Goal: Check status: Check status

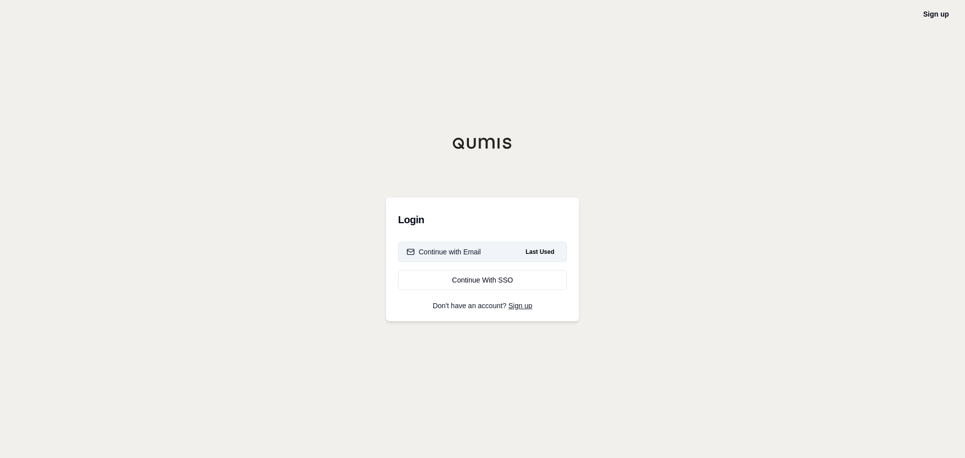
click at [474, 251] on div "Continue with Email" at bounding box center [443, 252] width 74 height 10
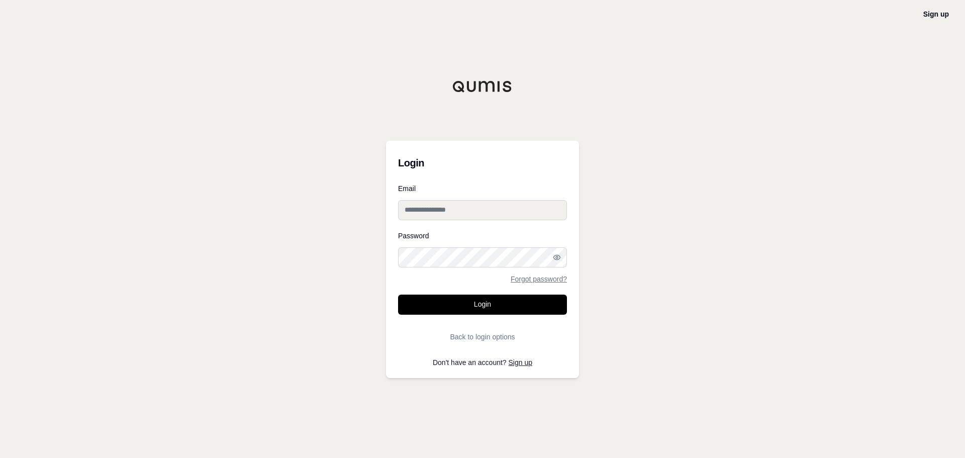
click at [449, 205] on input "Email" at bounding box center [482, 210] width 169 height 20
type input "**********"
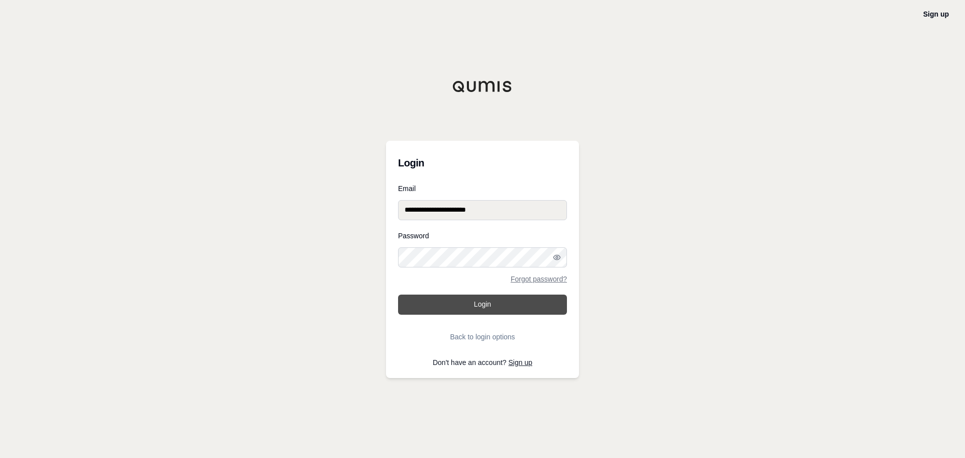
click at [472, 309] on button "Login" at bounding box center [482, 304] width 169 height 20
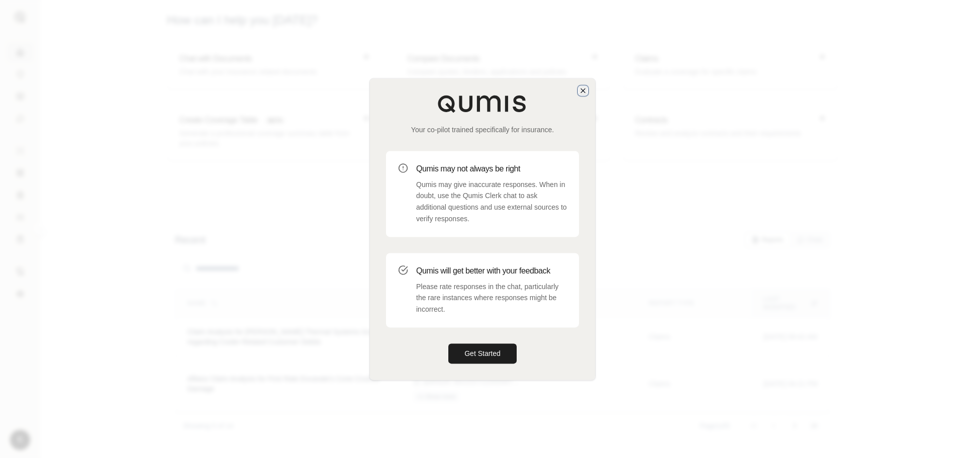
click at [583, 87] on icon "button" at bounding box center [583, 90] width 8 height 8
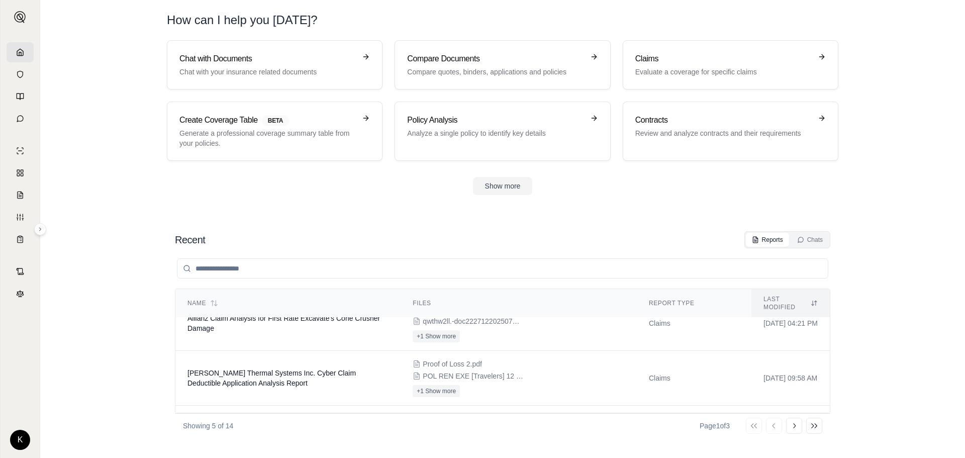
scroll to position [80, 0]
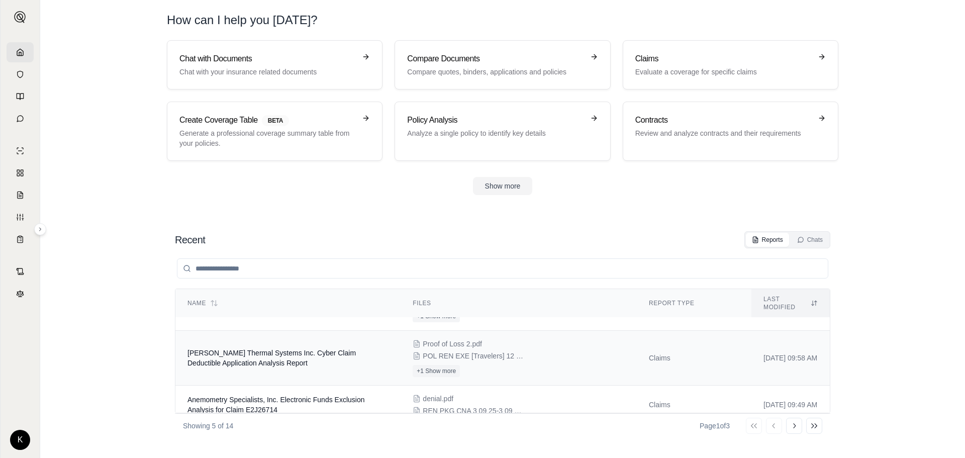
click at [301, 349] on span "[PERSON_NAME] Thermal Systems Inc. Cyber Claim Deductible Application Analysis …" at bounding box center [271, 358] width 168 height 18
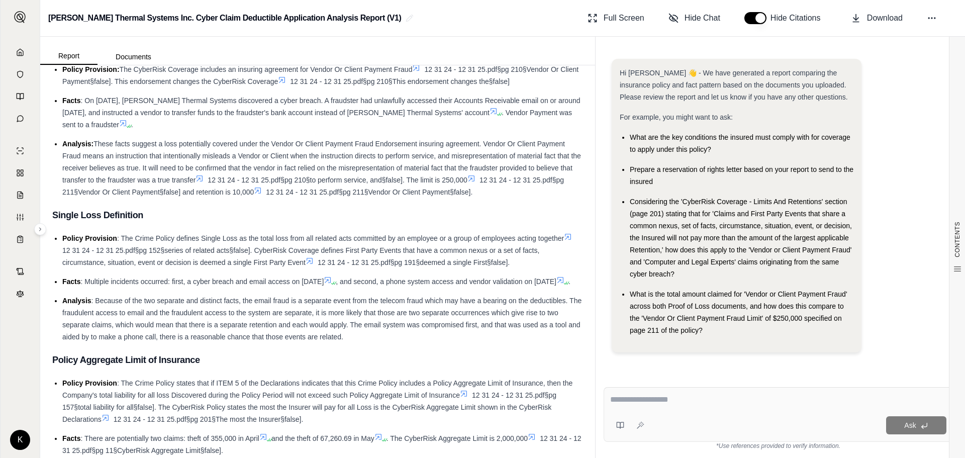
scroll to position [1960, 0]
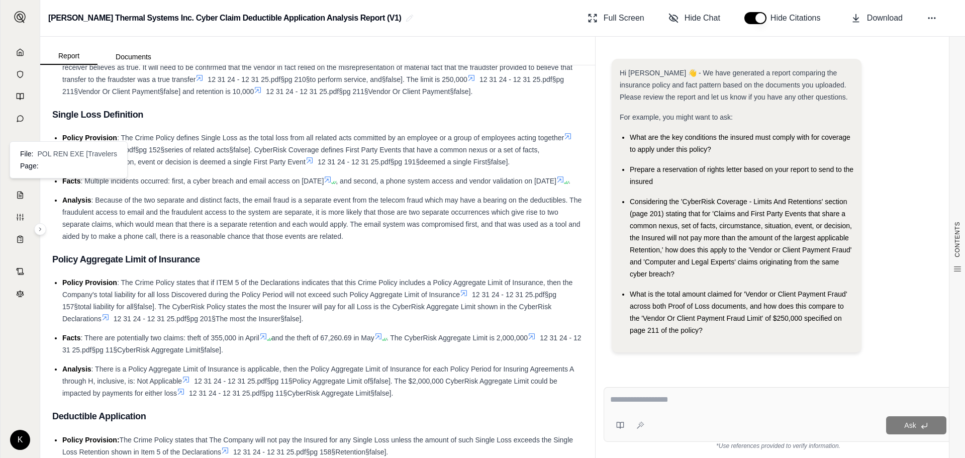
click at [564, 140] on icon at bounding box center [568, 136] width 8 height 8
